Goal: Task Accomplishment & Management: Complete application form

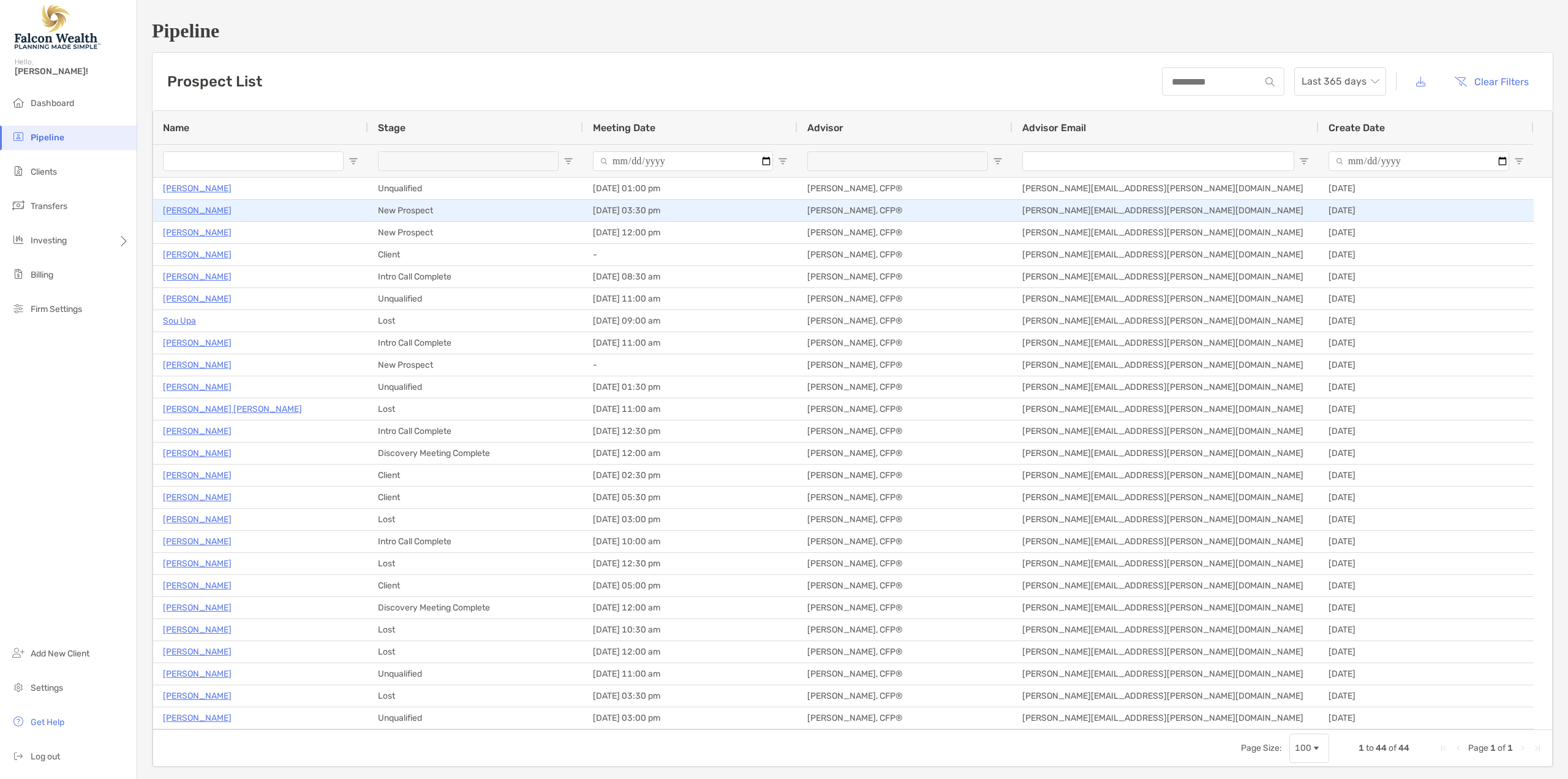
click at [188, 211] on p "[PERSON_NAME]" at bounding box center [198, 211] width 69 height 15
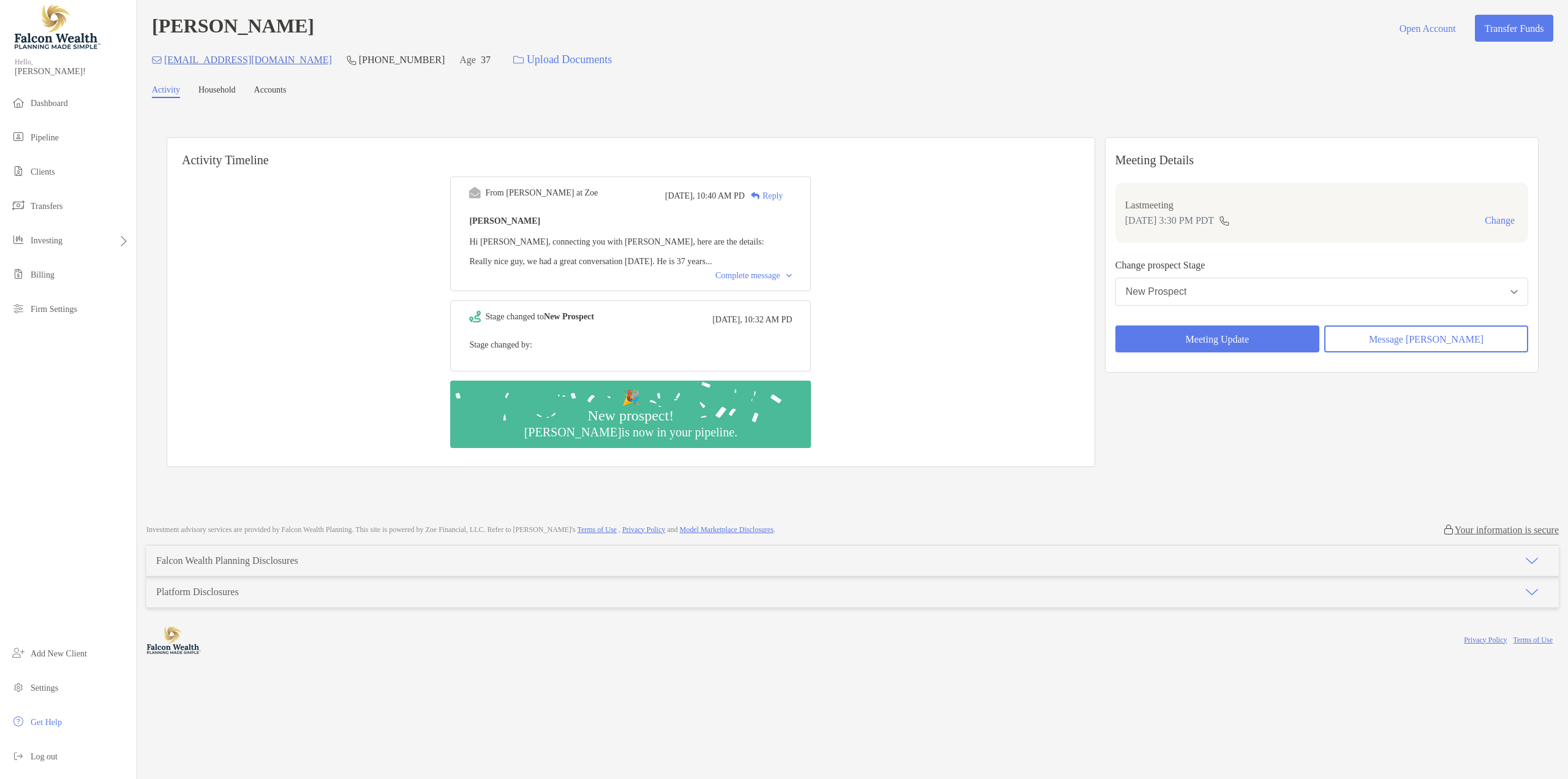
click at [745, 277] on div "Complete message" at bounding box center [753, 276] width 77 height 10
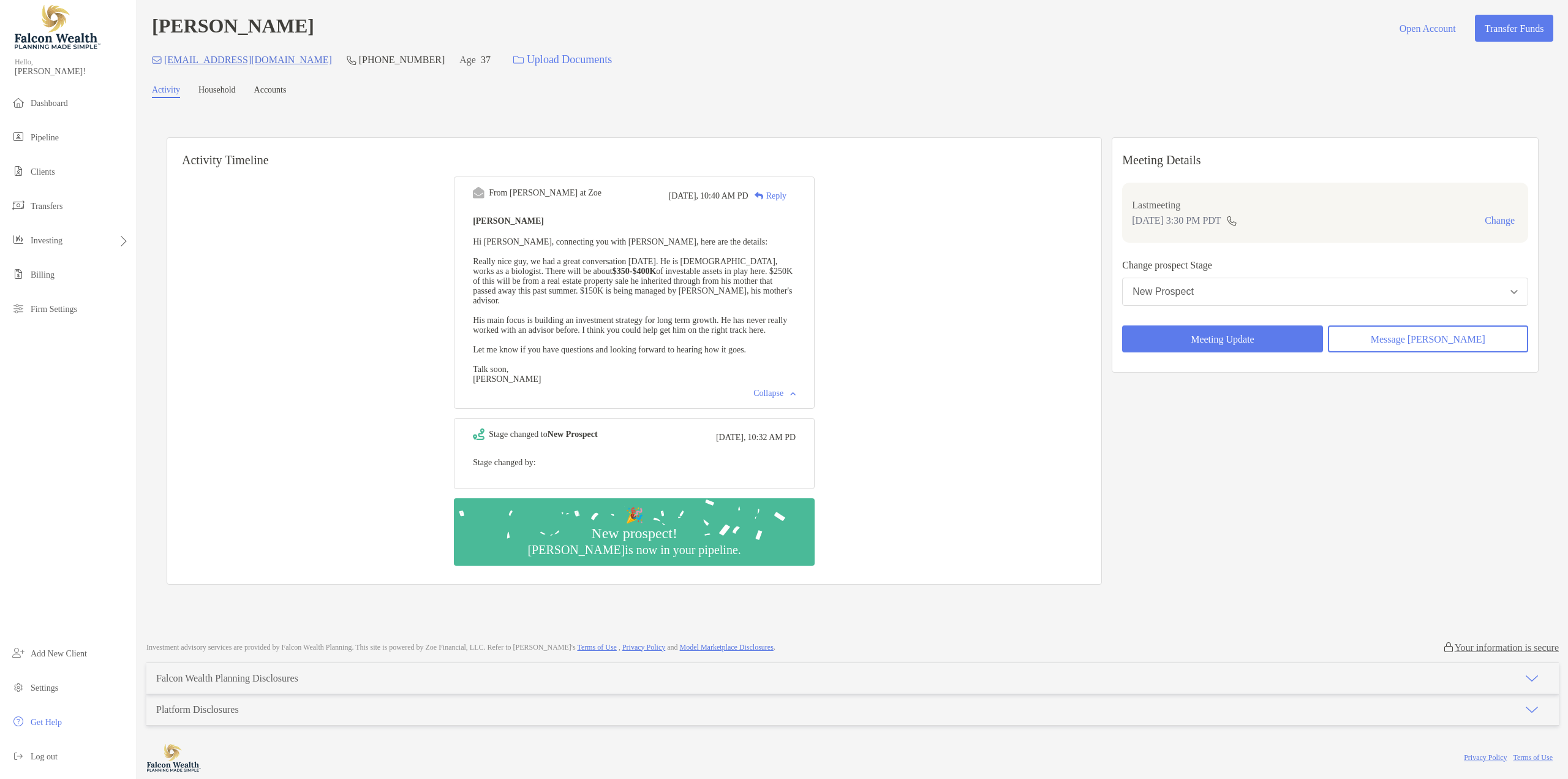
click at [1276, 292] on button "New Prospect" at bounding box center [1325, 291] width 406 height 28
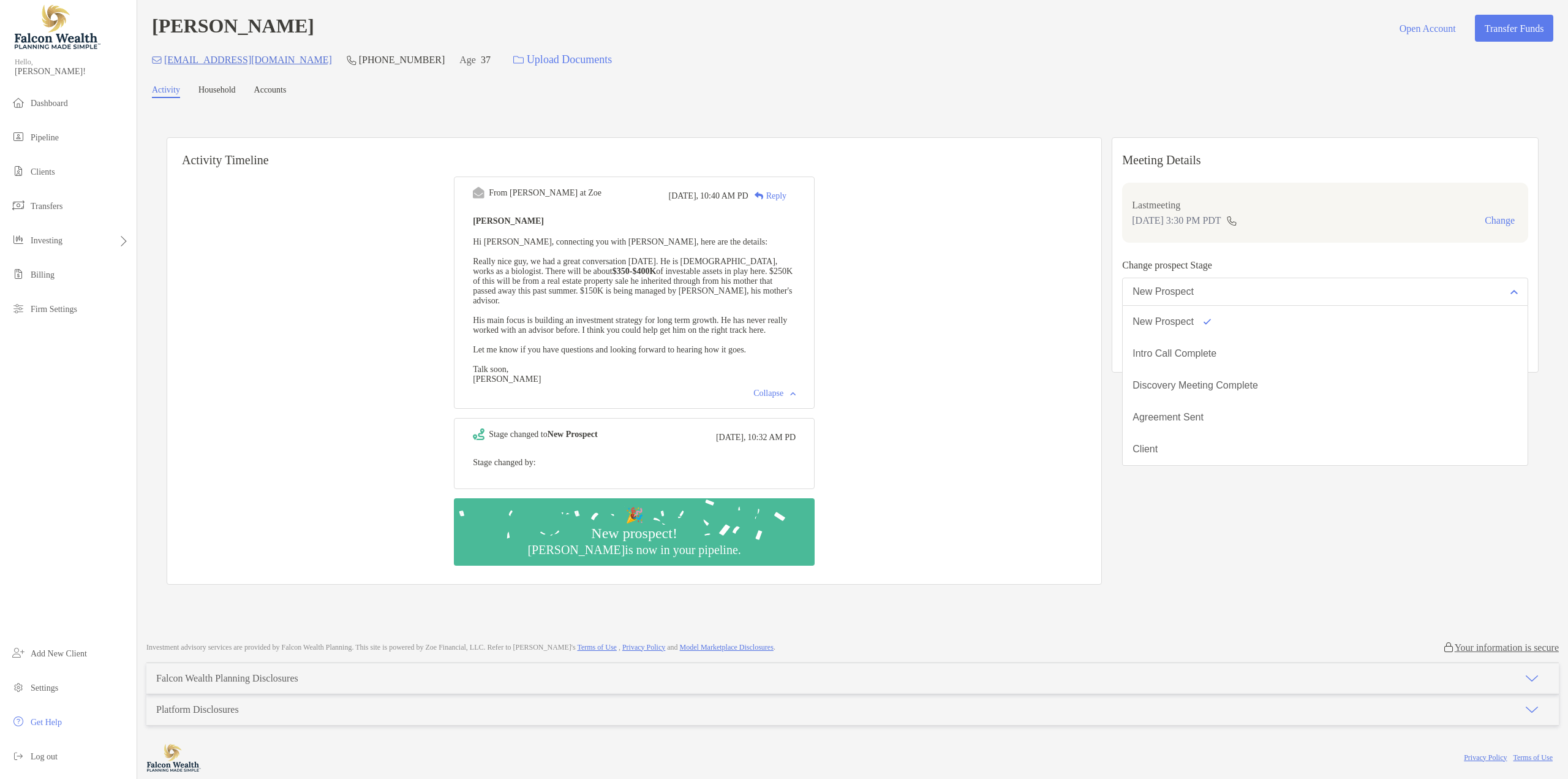
click at [1207, 353] on div "Intro Call Complete" at bounding box center [1174, 353] width 84 height 11
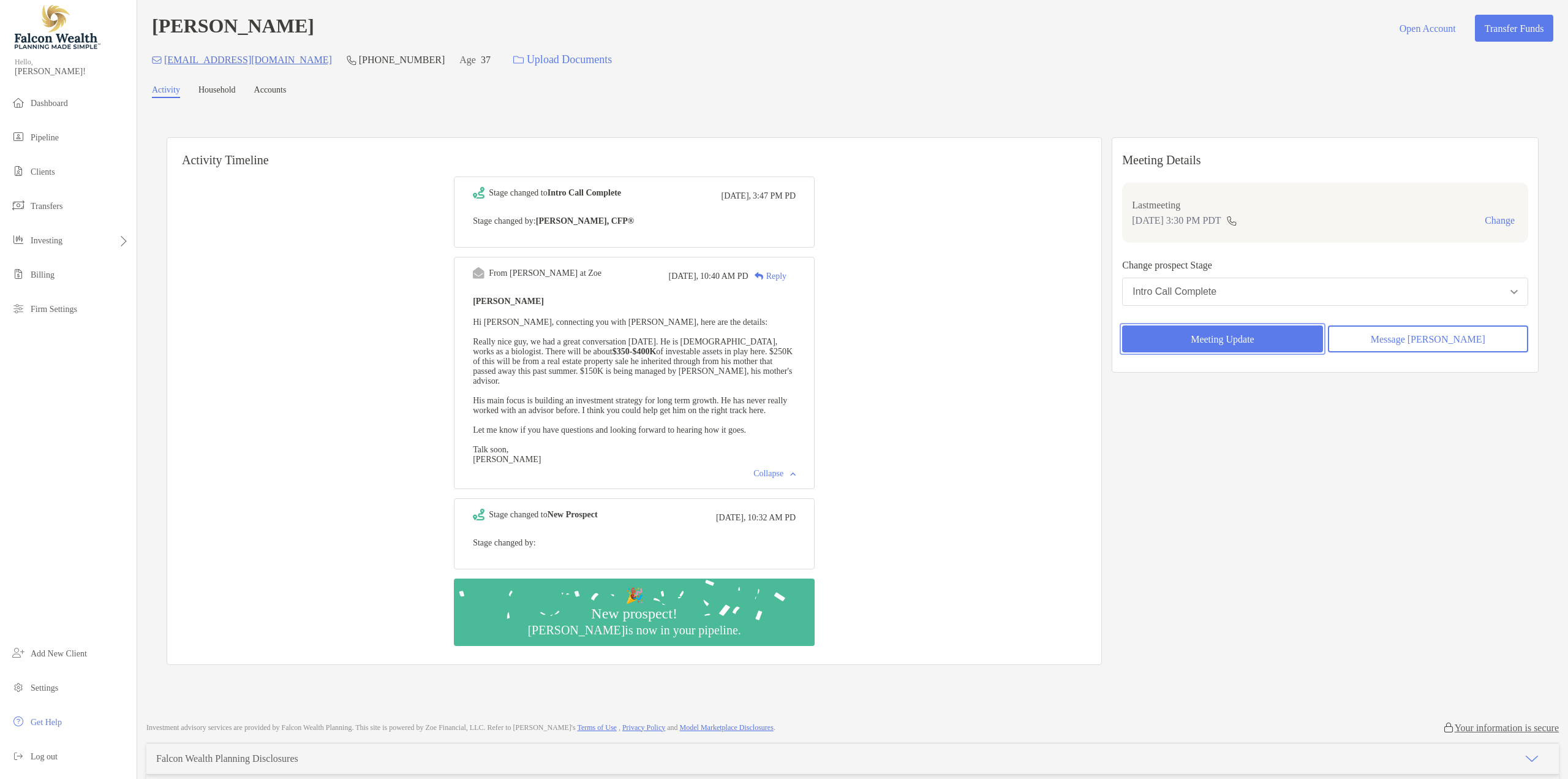
click at [1220, 344] on button "Meeting Update" at bounding box center [1222, 339] width 201 height 27
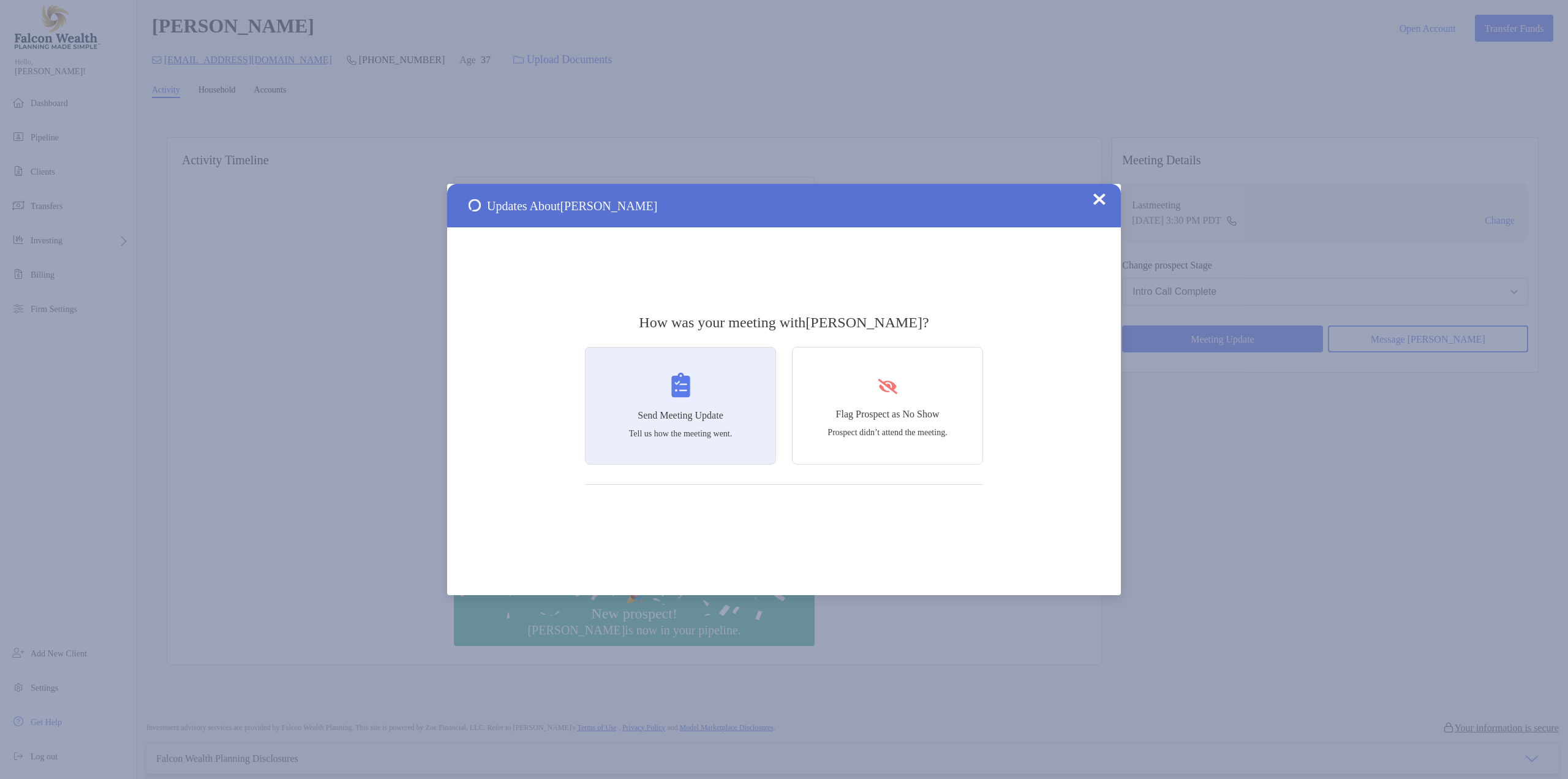
click at [717, 405] on div "Send Meeting Update Tell us how the meeting went." at bounding box center [681, 406] width 191 height 118
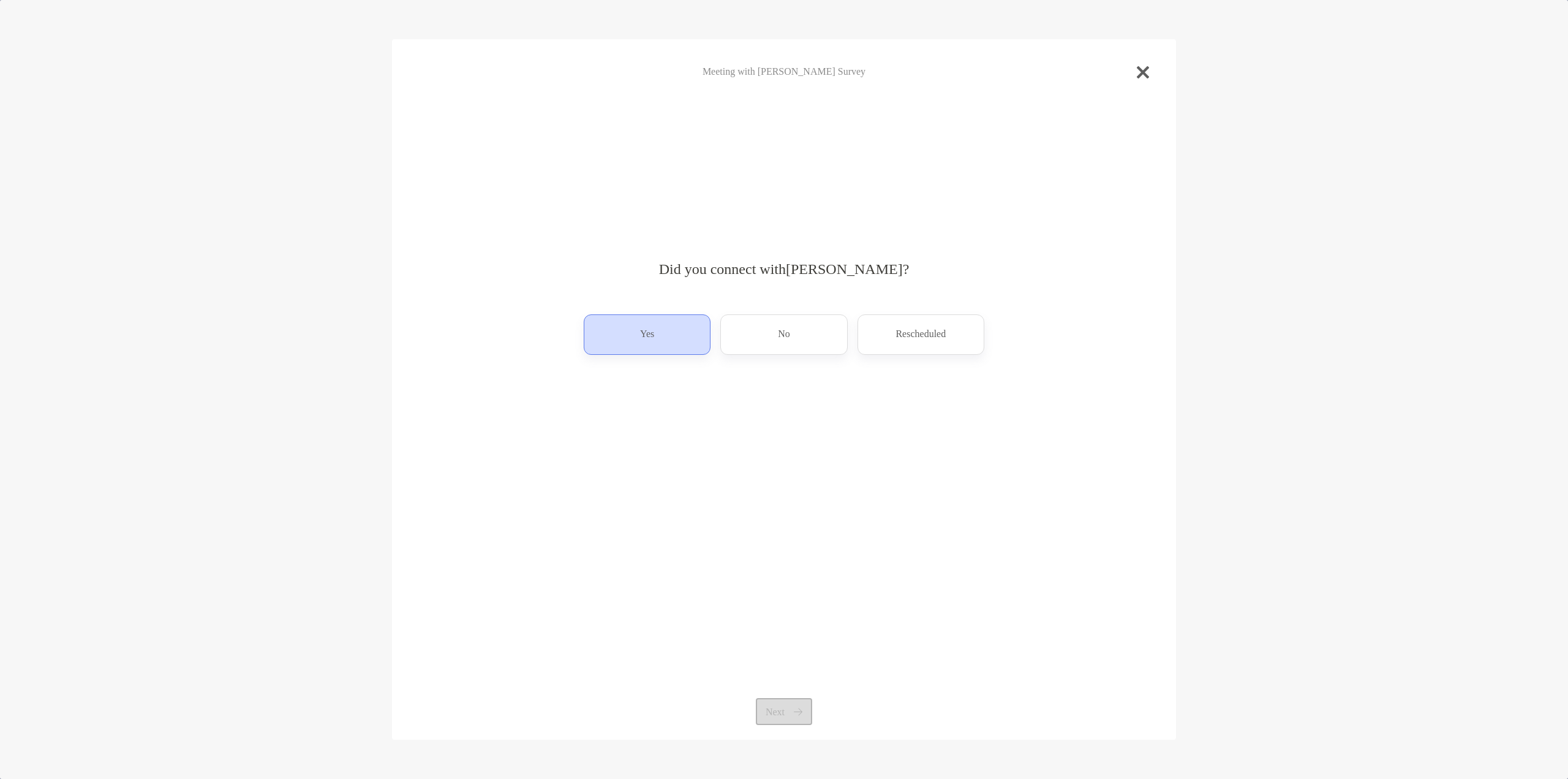
click at [658, 342] on div "Yes" at bounding box center [647, 334] width 127 height 41
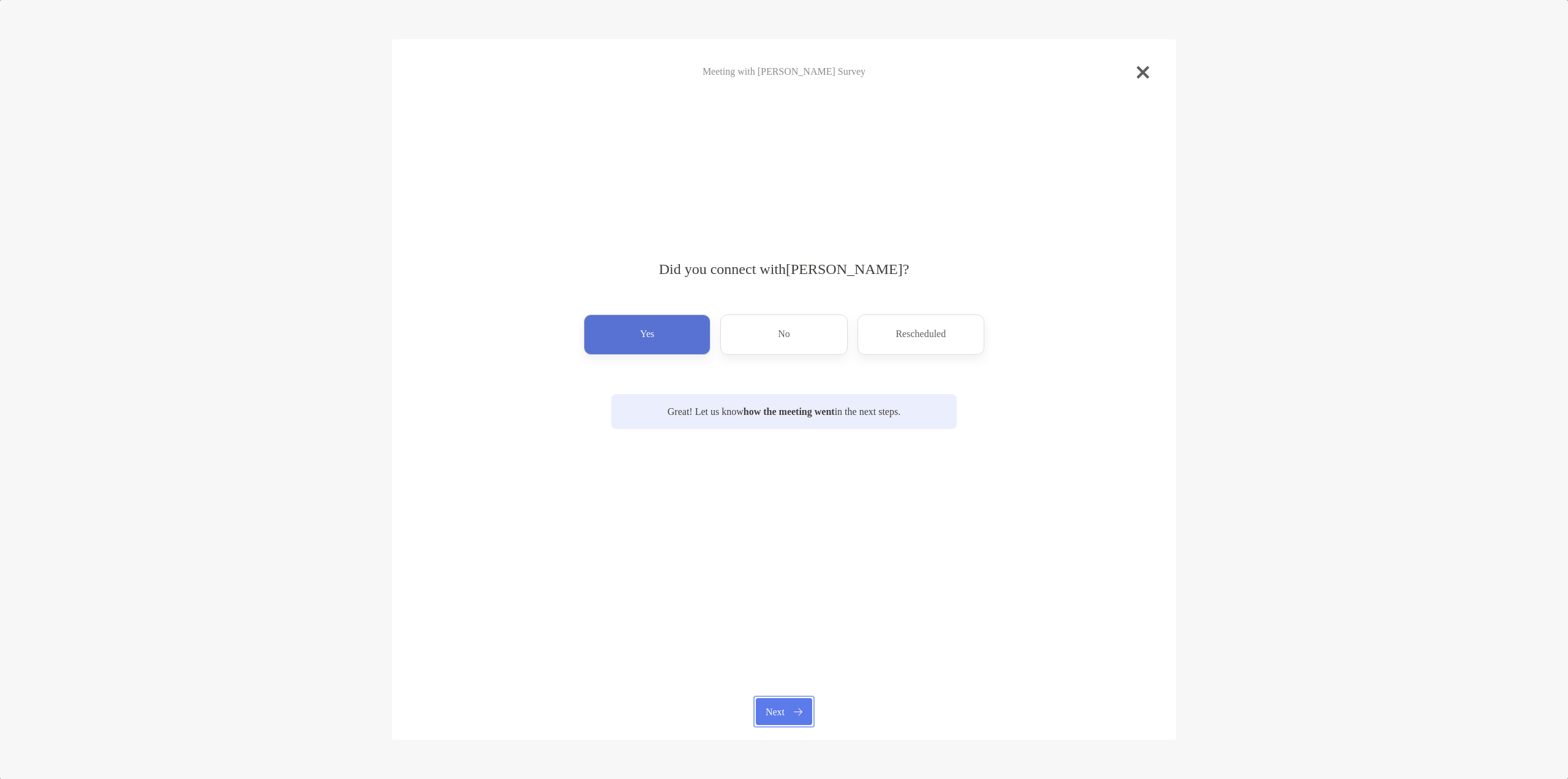
drag, startPoint x: 773, startPoint y: 709, endPoint x: 802, endPoint y: 653, distance: 63.1
click at [773, 706] on button "Next" at bounding box center [783, 711] width 56 height 27
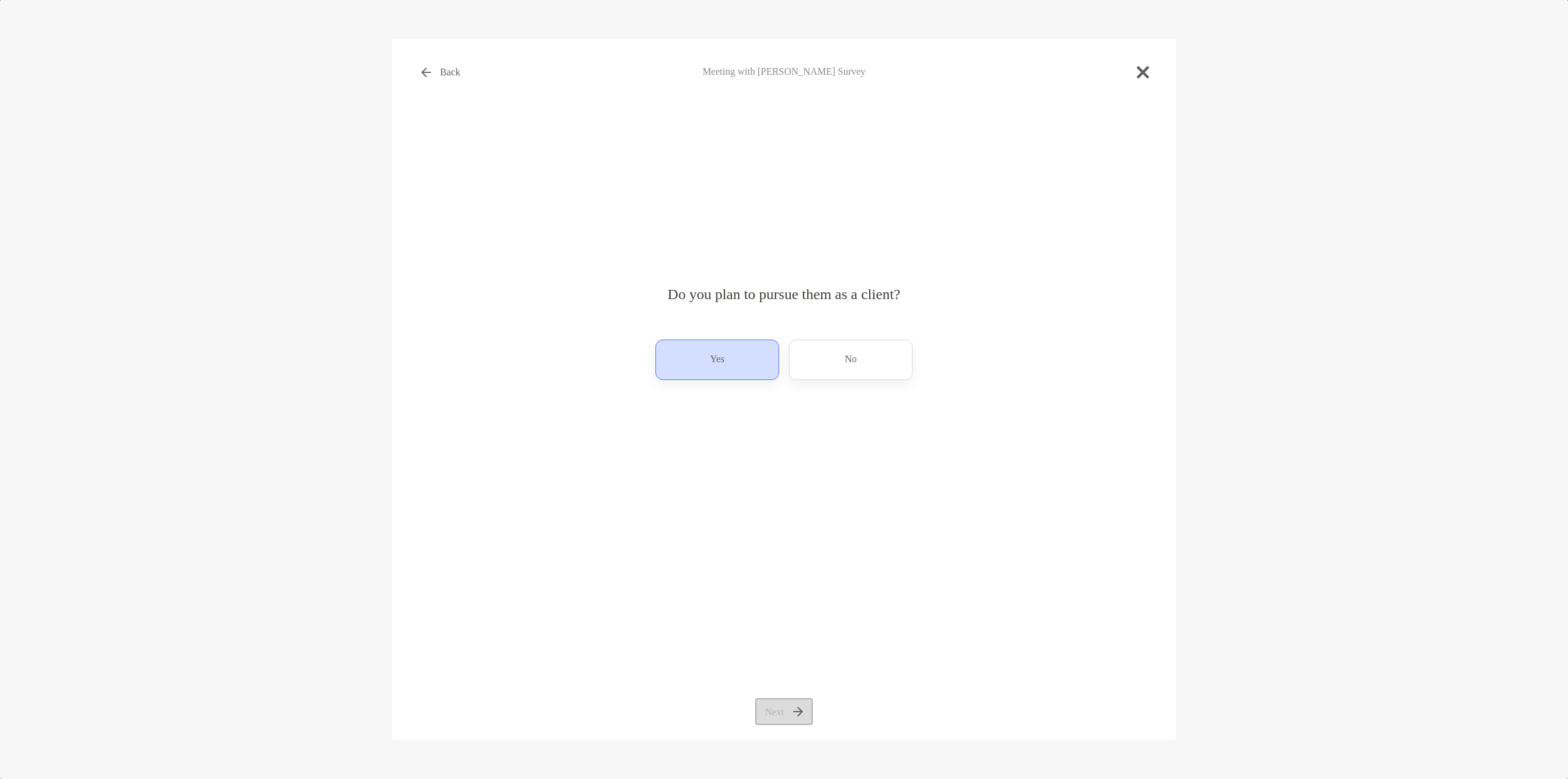
click at [733, 353] on div "Yes" at bounding box center [717, 359] width 124 height 41
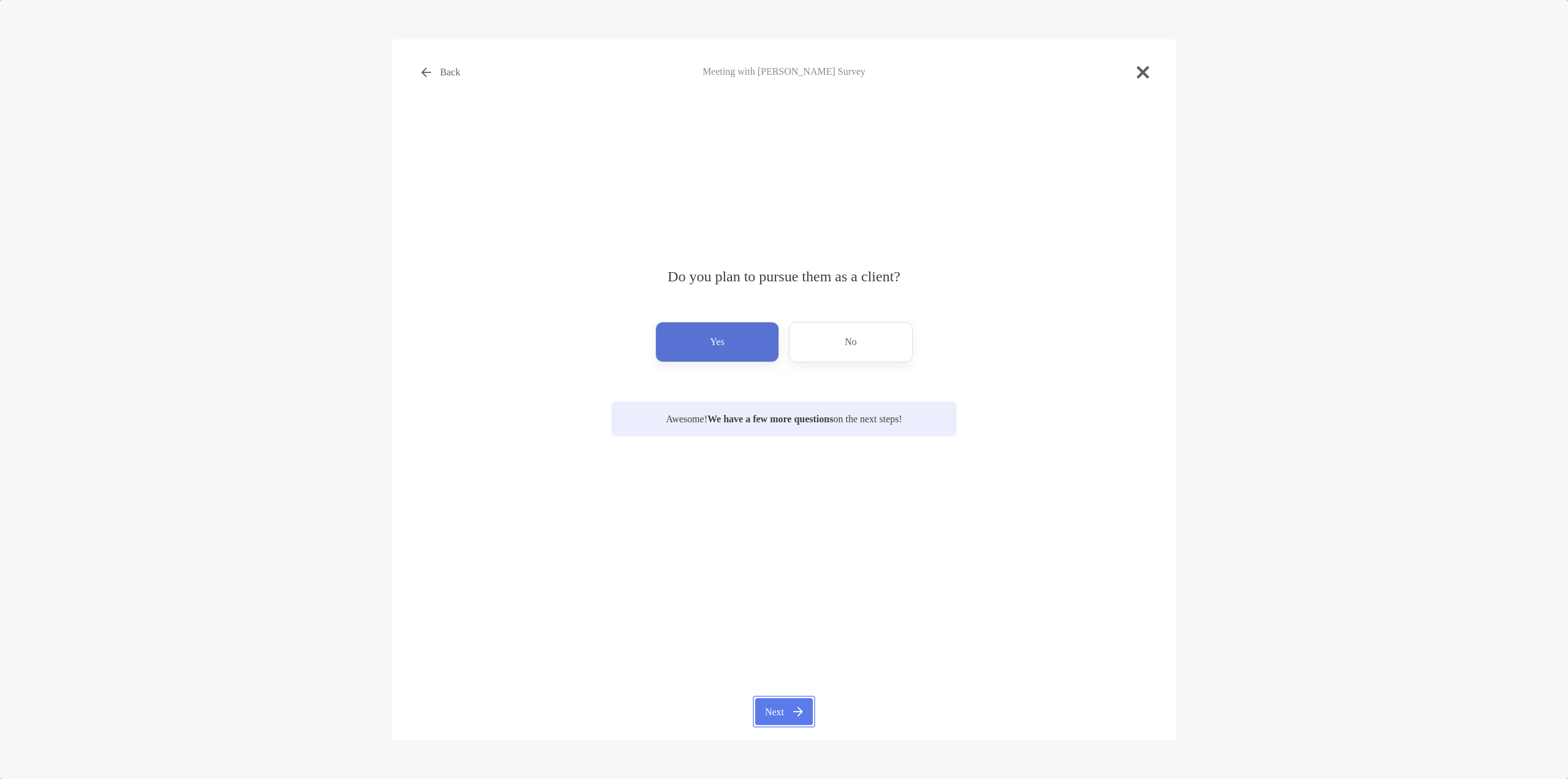
click at [782, 713] on button "Next" at bounding box center [783, 711] width 57 height 27
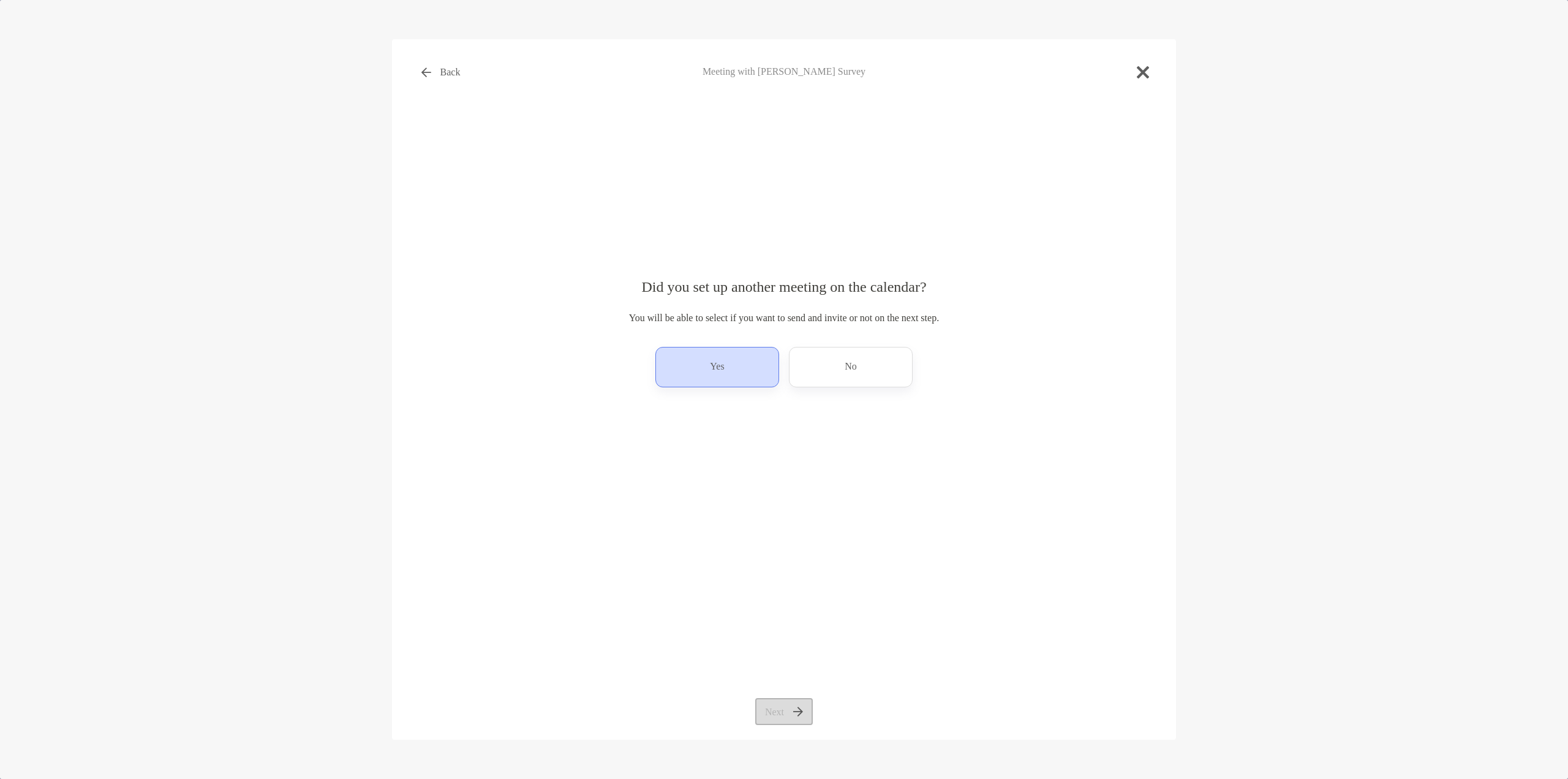
click at [740, 375] on div "Yes" at bounding box center [717, 367] width 124 height 41
click at [794, 718] on button "Next" at bounding box center [783, 711] width 57 height 27
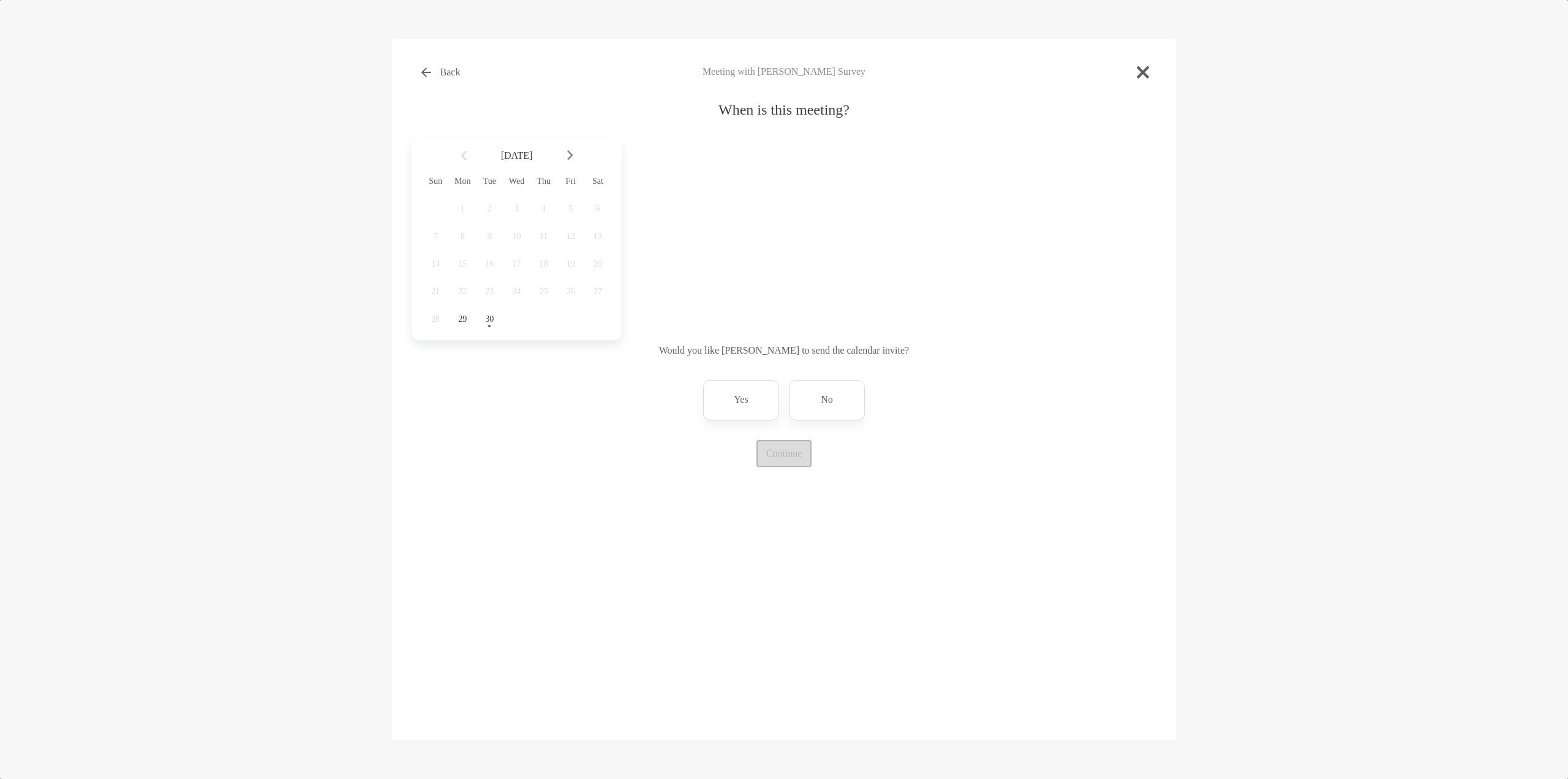
click at [569, 155] on img at bounding box center [570, 155] width 6 height 11
click at [573, 213] on span "3" at bounding box center [570, 208] width 21 height 10
click at [676, 213] on div "3:00 pm" at bounding box center [683, 212] width 82 height 28
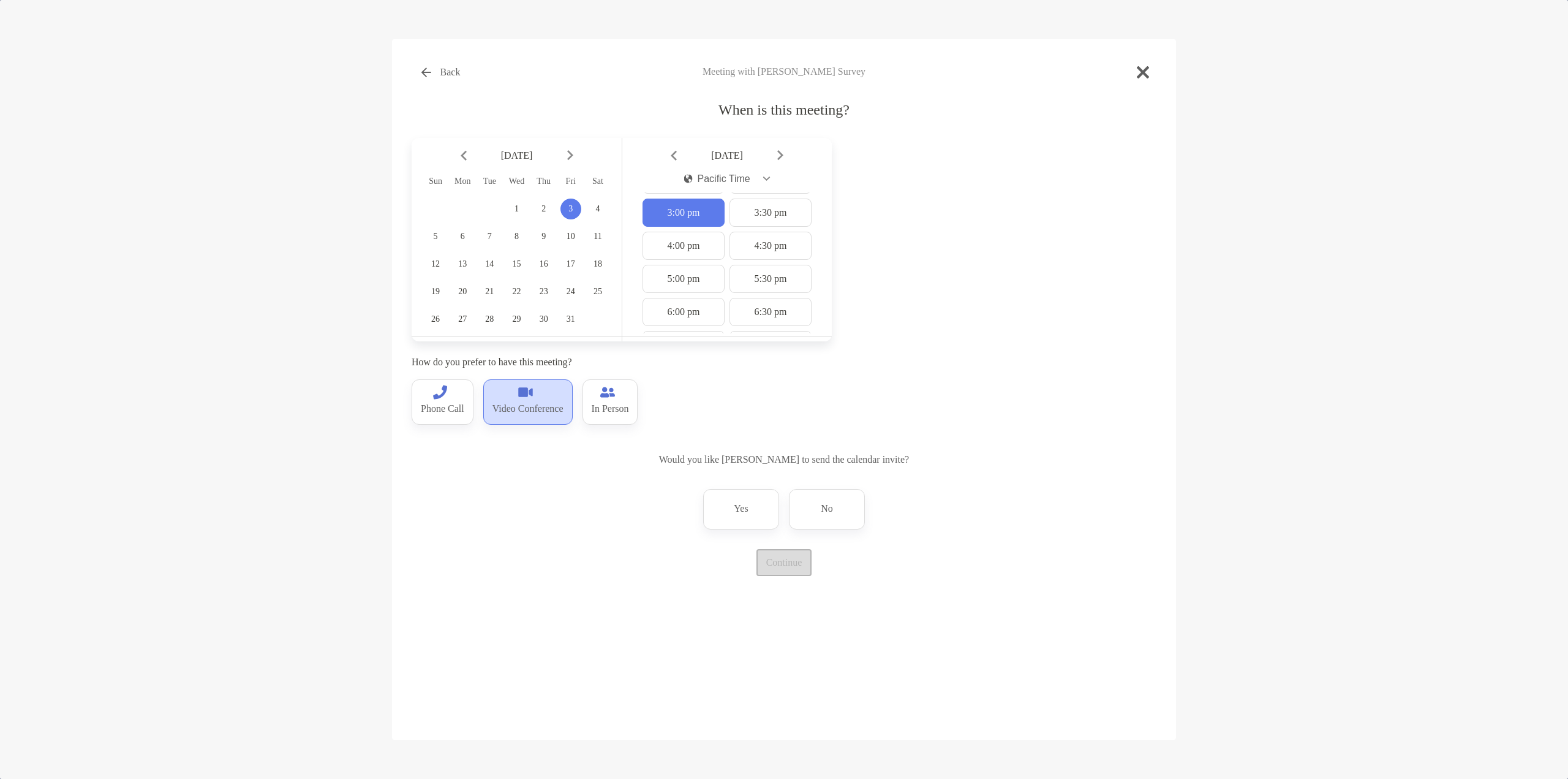
click at [509, 400] on p "Video Conference" at bounding box center [528, 409] width 71 height 20
click at [835, 509] on div "No" at bounding box center [826, 509] width 76 height 41
click at [788, 575] on button "Continue" at bounding box center [784, 562] width 55 height 27
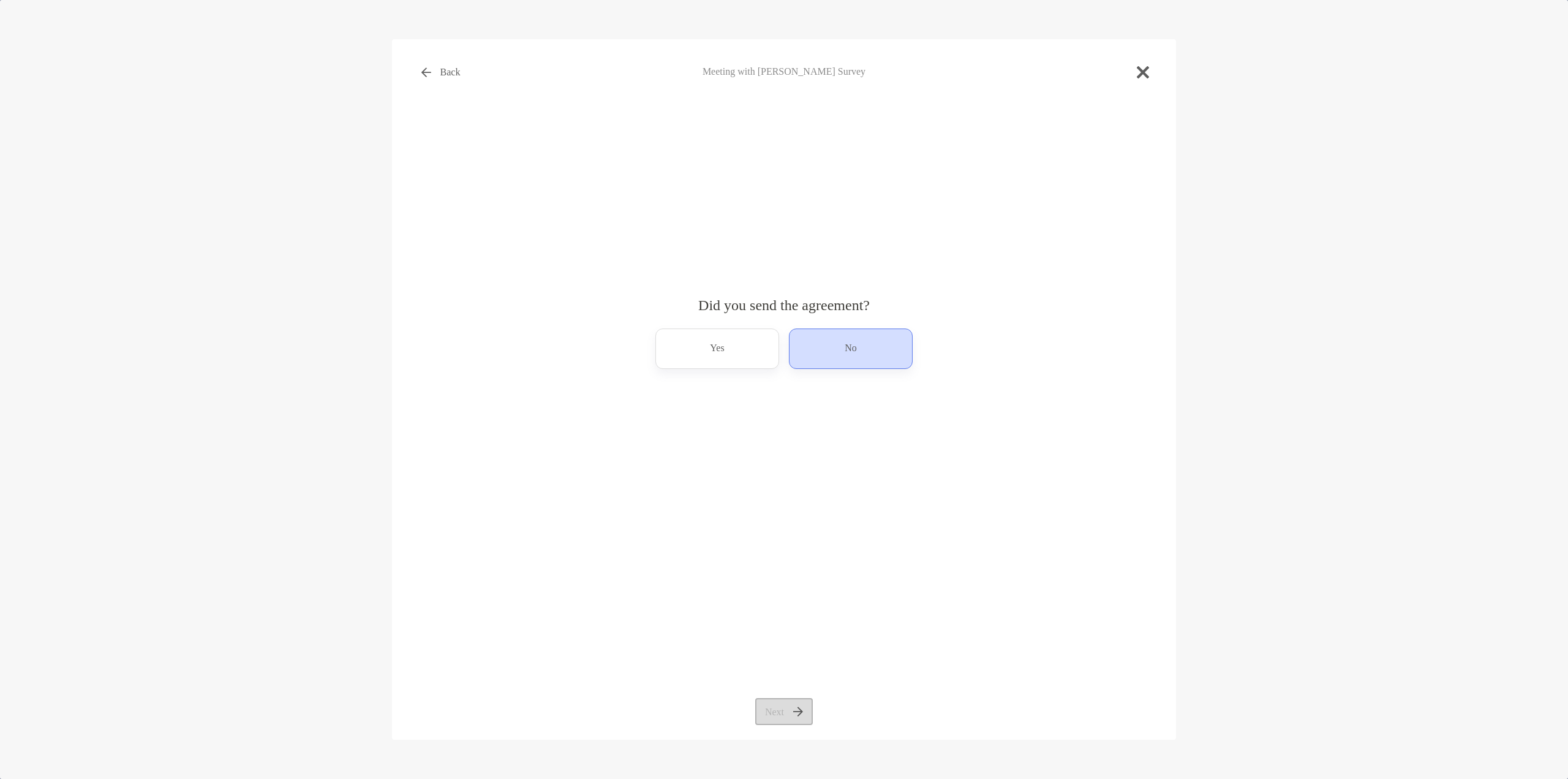
click at [822, 342] on div "No" at bounding box center [851, 349] width 124 height 41
click at [766, 715] on button "Next" at bounding box center [783, 711] width 57 height 27
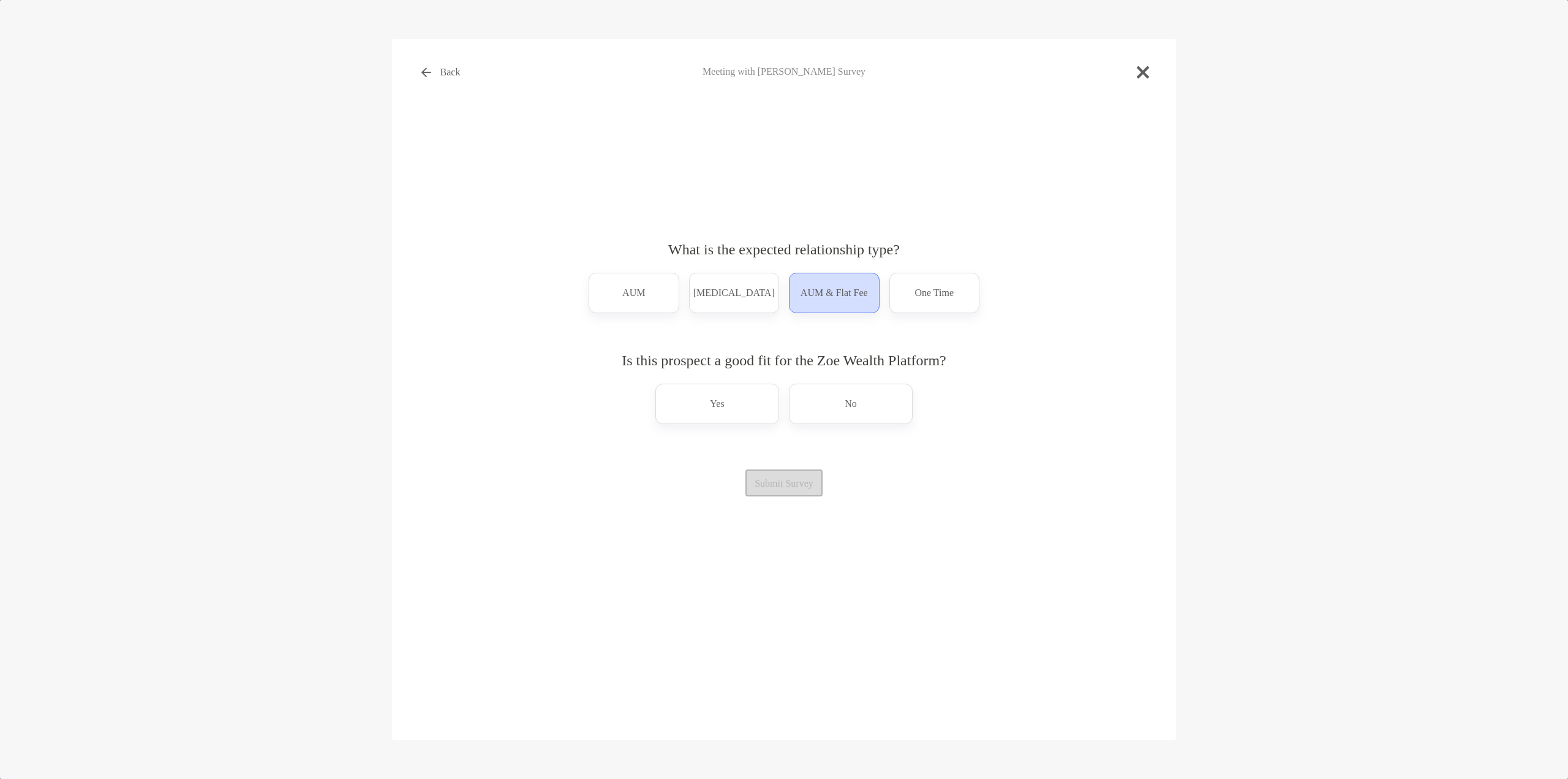
click at [838, 284] on p "AUM & Flat Fee" at bounding box center [834, 293] width 67 height 20
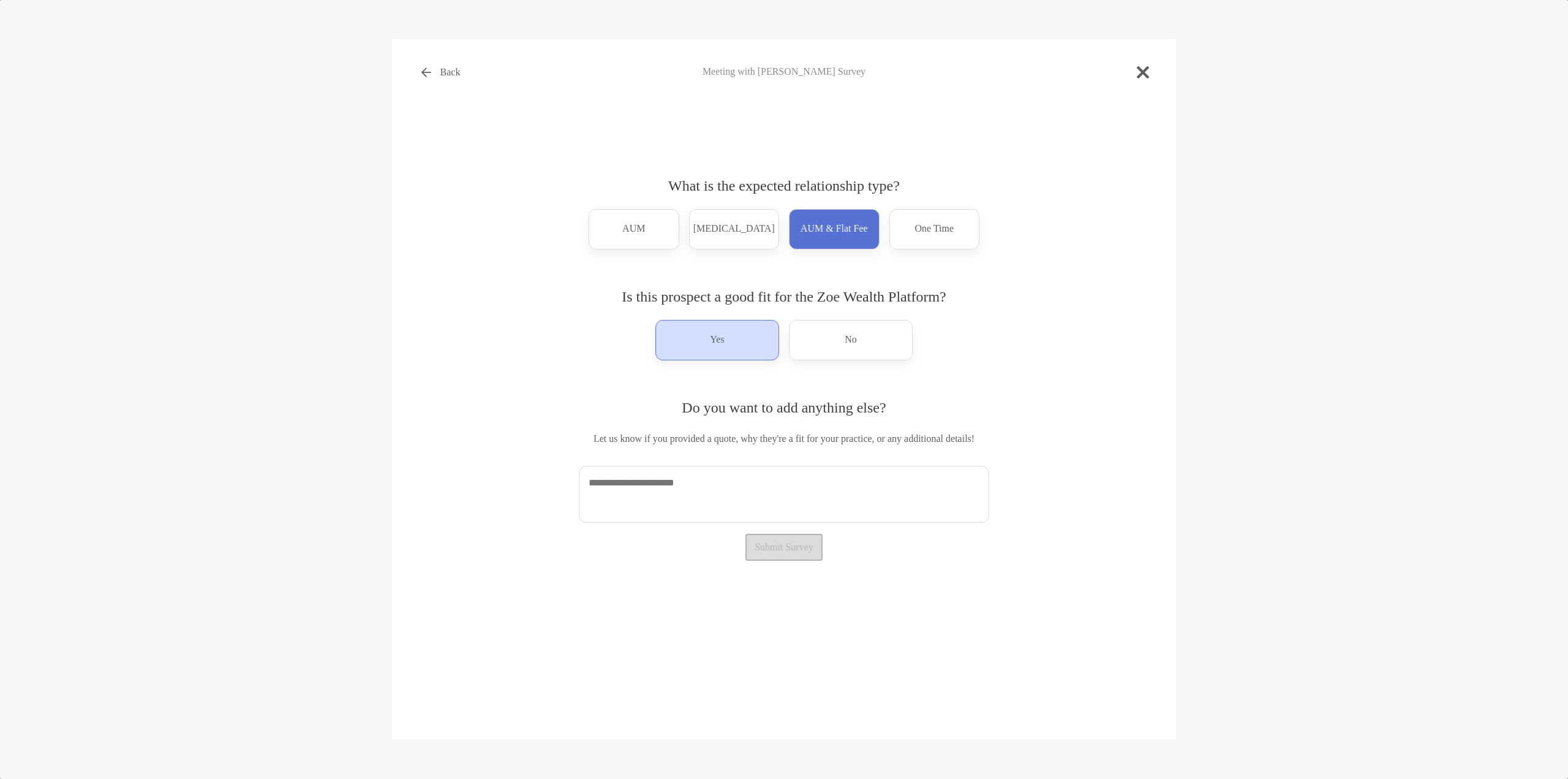
click at [727, 350] on div "Yes" at bounding box center [717, 340] width 124 height 41
click at [691, 492] on textarea at bounding box center [784, 494] width 410 height 57
type textarea "**********"
click at [763, 545] on button "Submit Survey" at bounding box center [784, 547] width 78 height 27
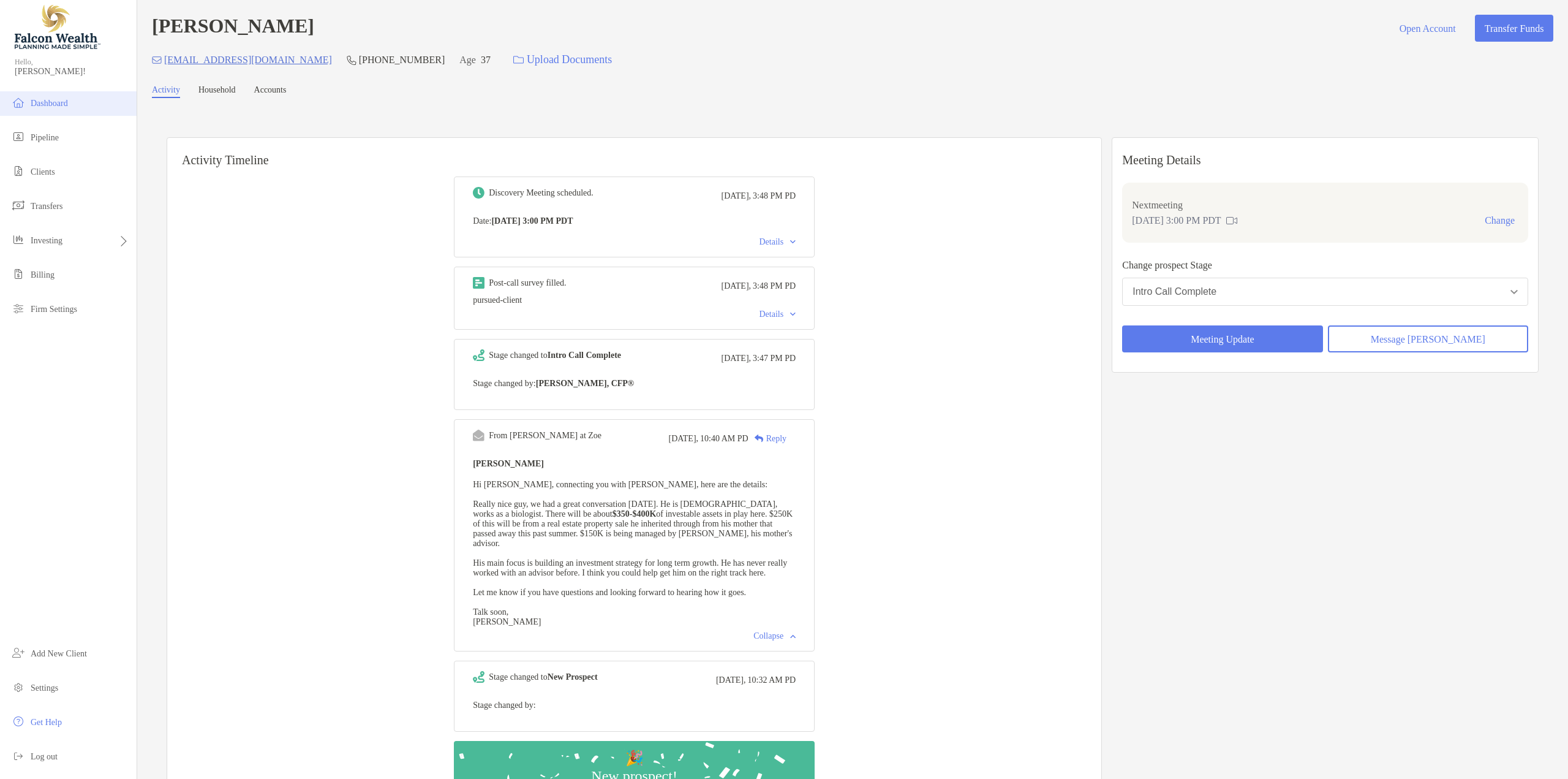
click at [50, 100] on span "Dashboard" at bounding box center [49, 103] width 38 height 9
